Goal: Transaction & Acquisition: Purchase product/service

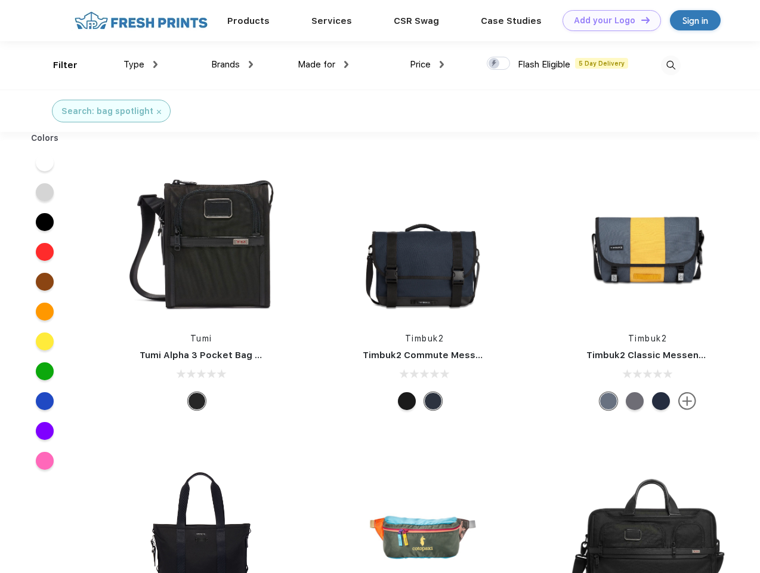
scroll to position [1, 0]
click at [607, 20] on link "Add your Logo Design Tool" at bounding box center [612, 20] width 98 height 21
click at [57, 65] on div "Filter" at bounding box center [65, 65] width 24 height 14
click at [141, 64] on span "Type" at bounding box center [133, 64] width 21 height 11
click at [232, 64] on span "Brands" at bounding box center [225, 64] width 29 height 11
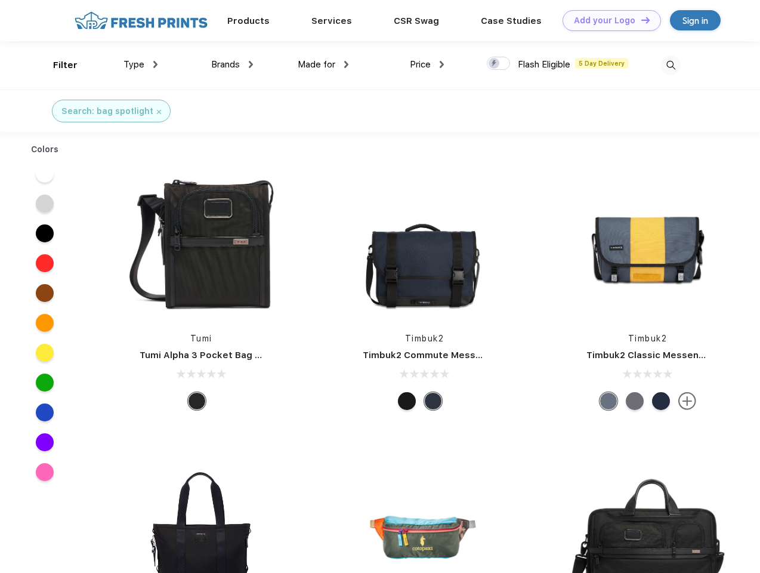
click at [323, 64] on span "Made for" at bounding box center [317, 64] width 38 height 11
click at [427, 64] on span "Price" at bounding box center [420, 64] width 21 height 11
click at [499, 64] on div at bounding box center [498, 63] width 23 height 13
click at [494, 64] on input "checkbox" at bounding box center [491, 60] width 8 height 8
click at [670, 65] on img at bounding box center [671, 65] width 20 height 20
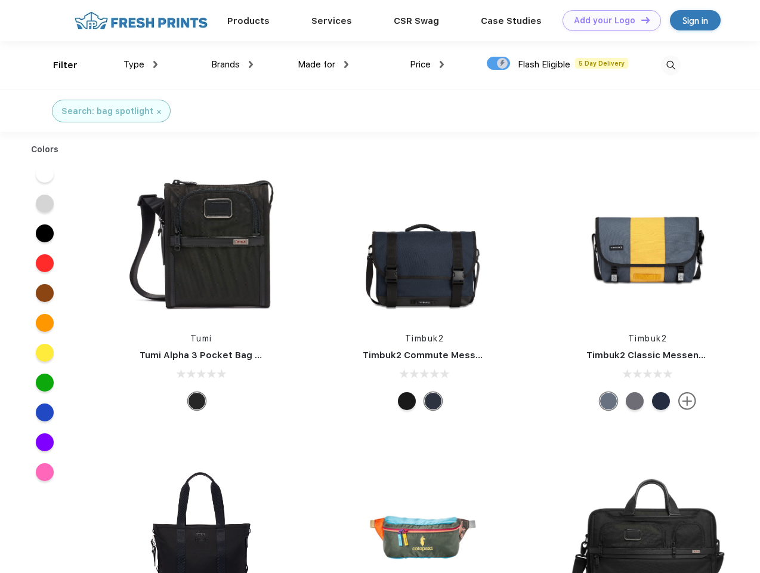
click at [45, 162] on div at bounding box center [45, 174] width 46 height 30
click at [45, 192] on div at bounding box center [45, 203] width 46 height 30
